Goal: Check status

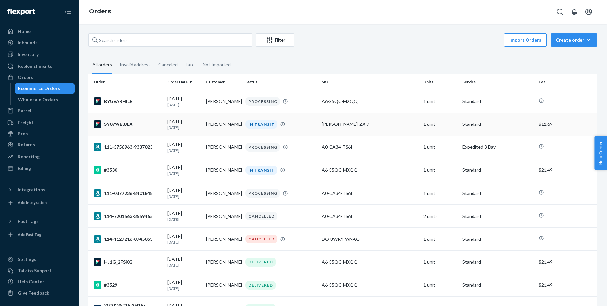
click at [121, 125] on div "SY07WE3JLX" at bounding box center [128, 124] width 68 height 8
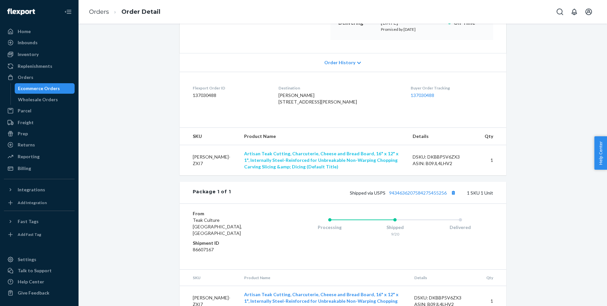
scroll to position [113, 0]
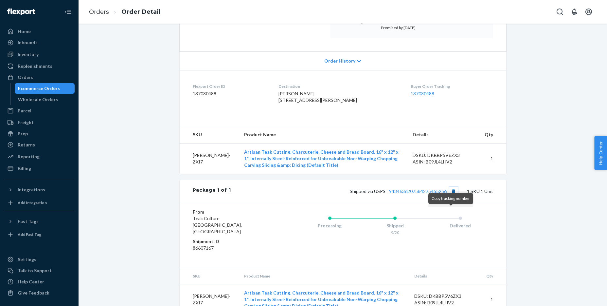
click at [454, 195] on button "Copy tracking number" at bounding box center [454, 191] width 9 height 9
click at [101, 9] on link "Orders" at bounding box center [99, 11] width 20 height 7
